Goal: Find specific page/section: Find specific page/section

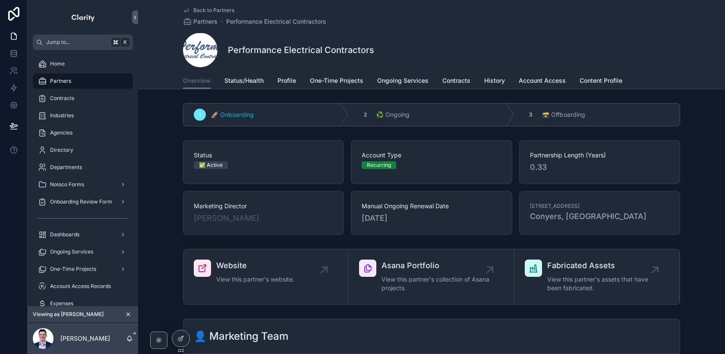
scroll to position [191, 0]
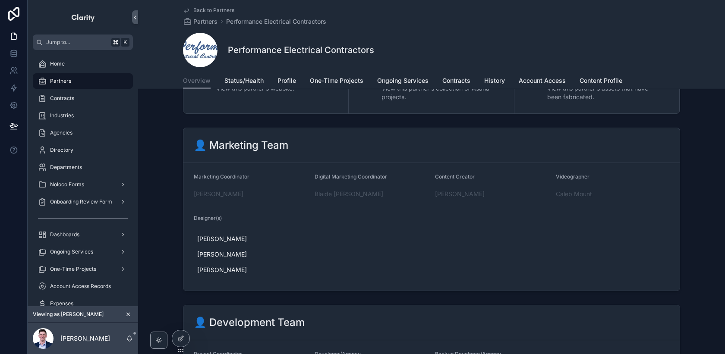
click at [129, 312] on icon "scrollable content" at bounding box center [128, 315] width 6 height 6
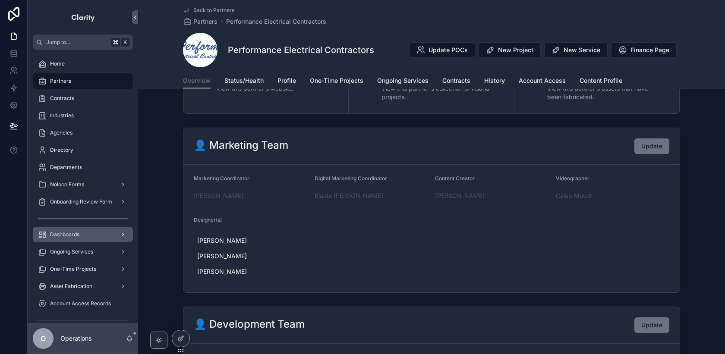
click at [100, 229] on div "Dashboards" at bounding box center [83, 235] width 90 height 14
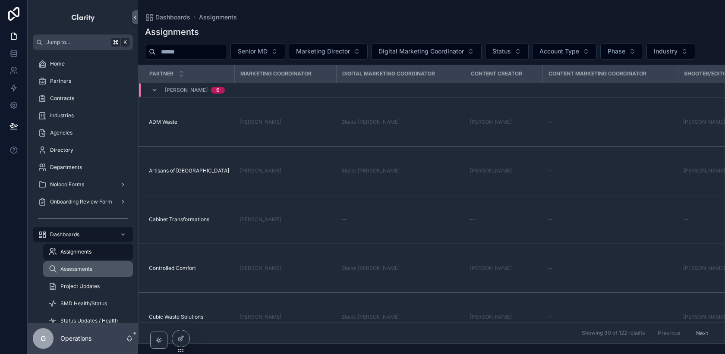
click at [104, 269] on div "Assessments" at bounding box center [87, 269] width 79 height 14
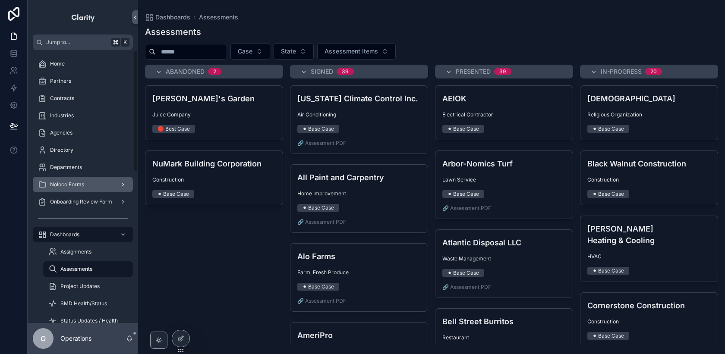
click at [92, 185] on div "Noloco Forms" at bounding box center [83, 185] width 90 height 14
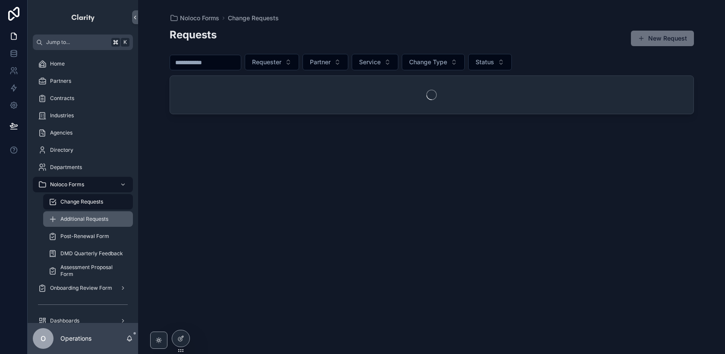
click at [94, 220] on span "Additional Requests" at bounding box center [84, 219] width 48 height 7
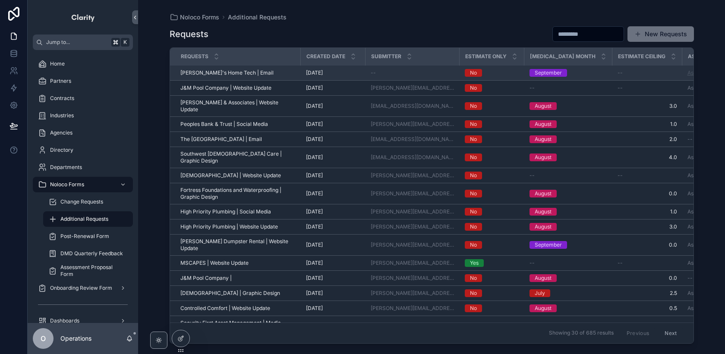
click at [687, 76] on link "Asana Task" at bounding box center [701, 72] width 28 height 6
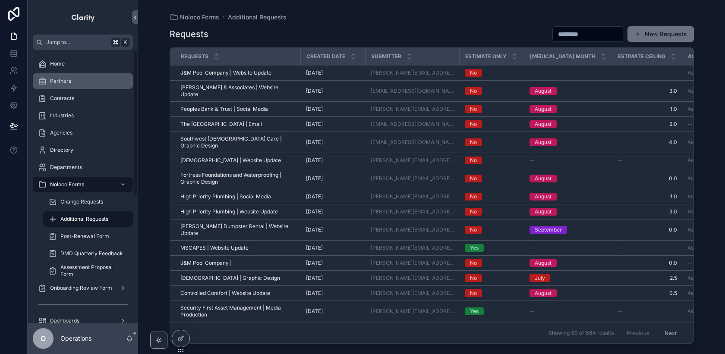
click at [98, 79] on div "Partners" at bounding box center [83, 81] width 90 height 14
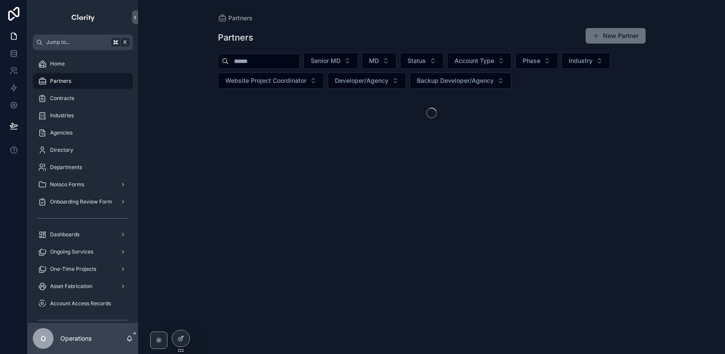
click at [246, 64] on input "scrollable content" at bounding box center [264, 61] width 71 height 12
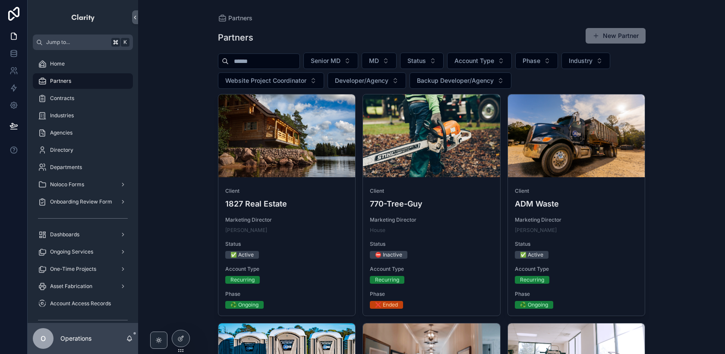
type input "******"
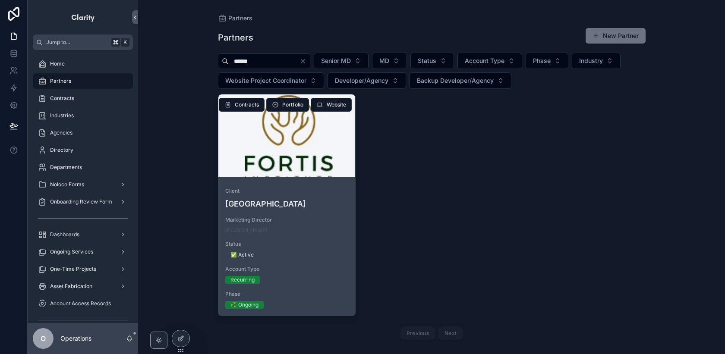
click at [312, 149] on div "scrollable content" at bounding box center [286, 136] width 137 height 83
